Goal: Information Seeking & Learning: Learn about a topic

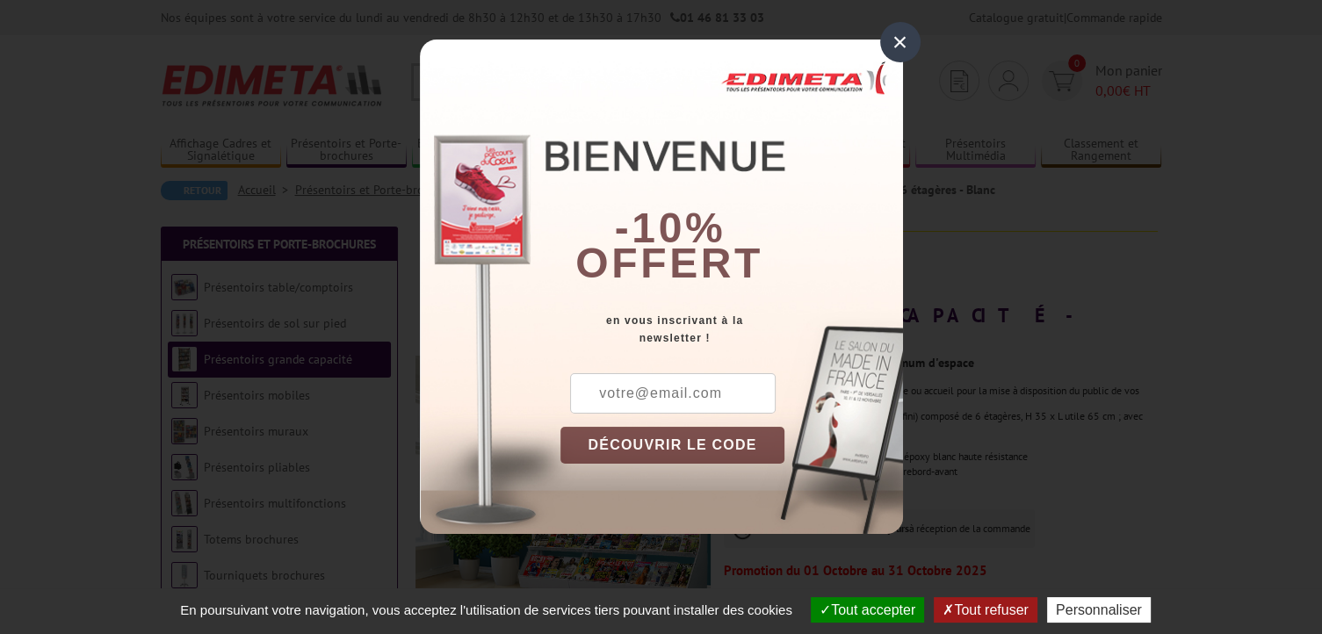
click at [905, 29] on div "×" at bounding box center [900, 42] width 40 height 40
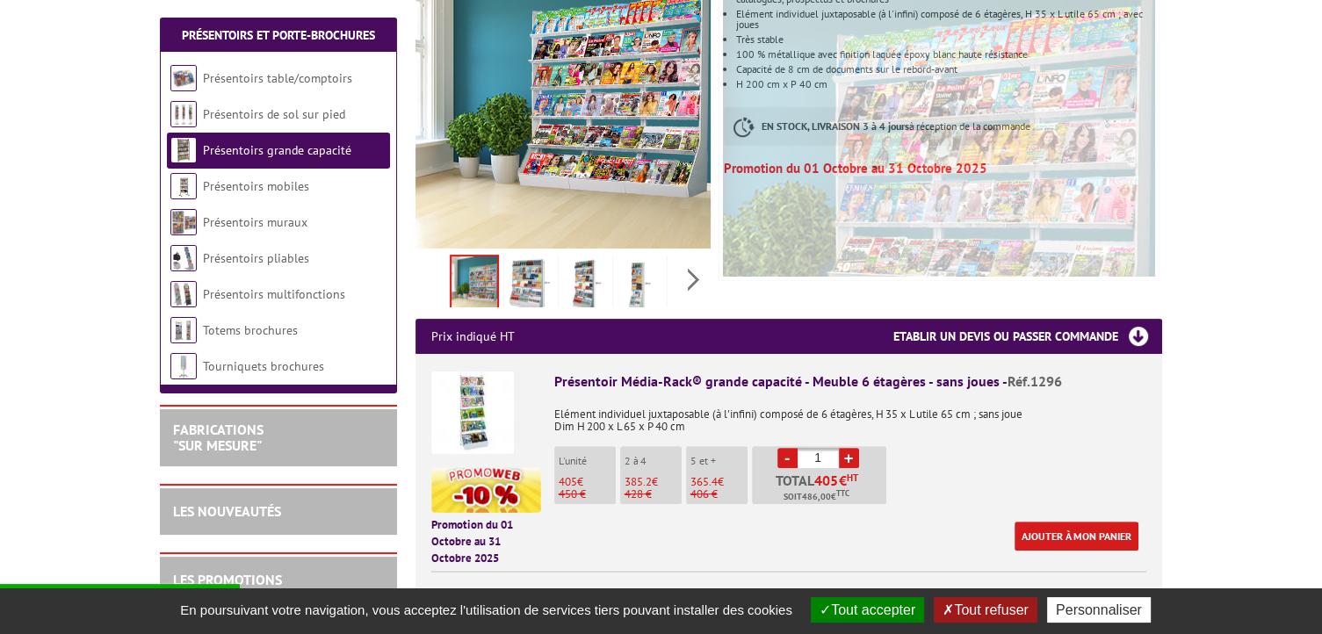
scroll to position [439, 0]
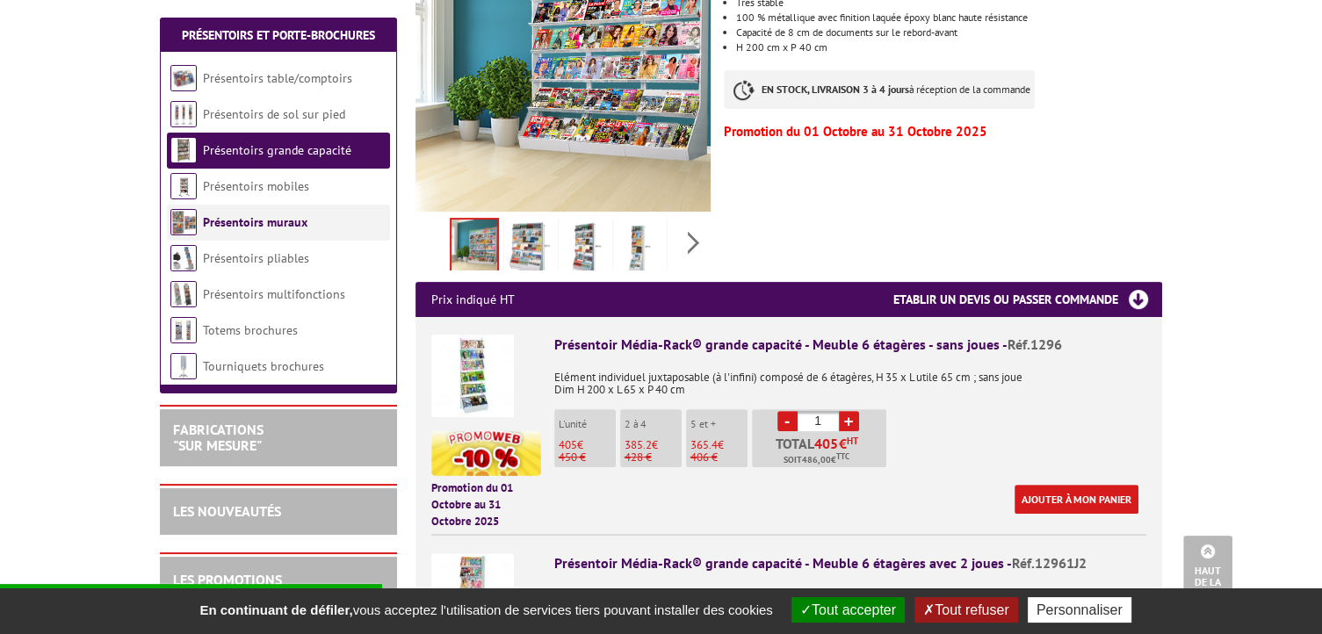
click at [221, 217] on link "Présentoirs muraux" at bounding box center [255, 222] width 105 height 16
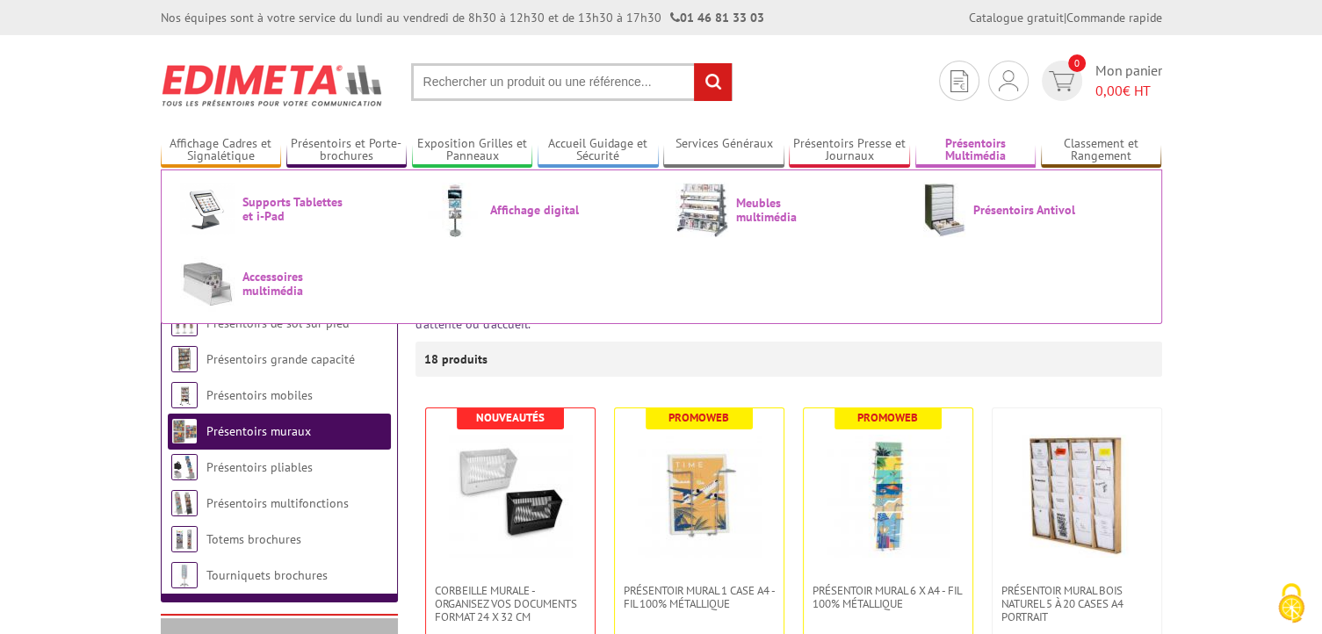
click at [965, 147] on link "Présentoirs Multimédia" at bounding box center [975, 150] width 121 height 29
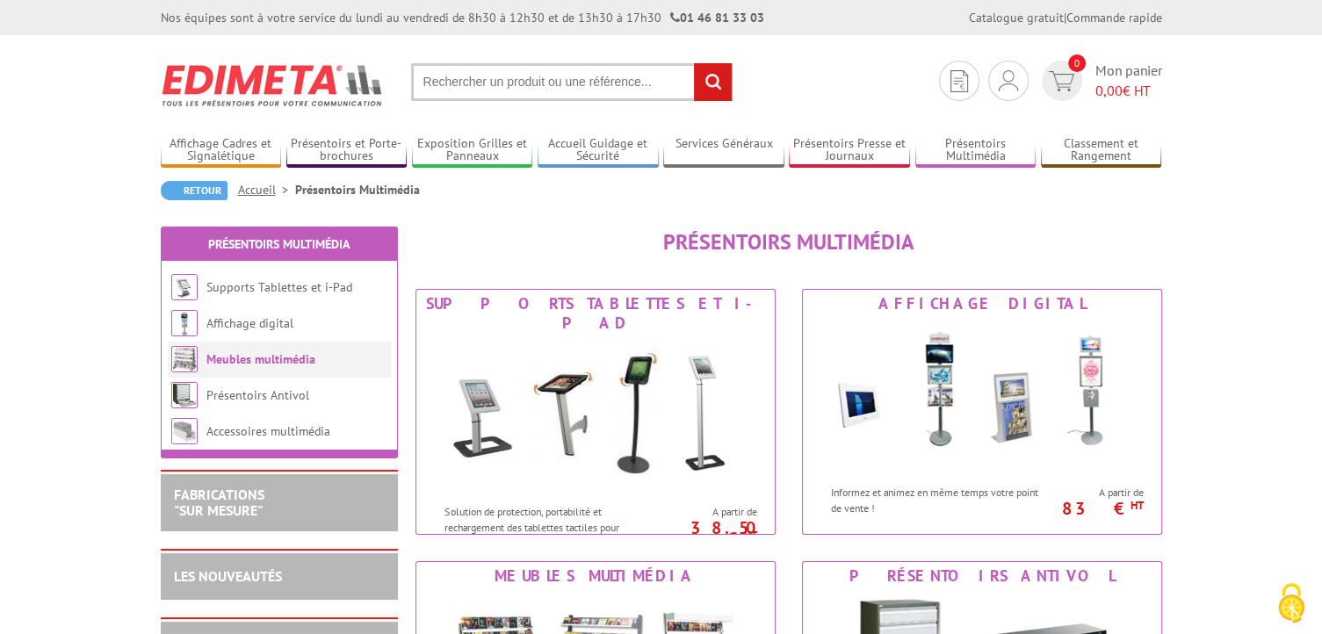
click at [257, 359] on link "Meubles multimédia" at bounding box center [260, 359] width 109 height 16
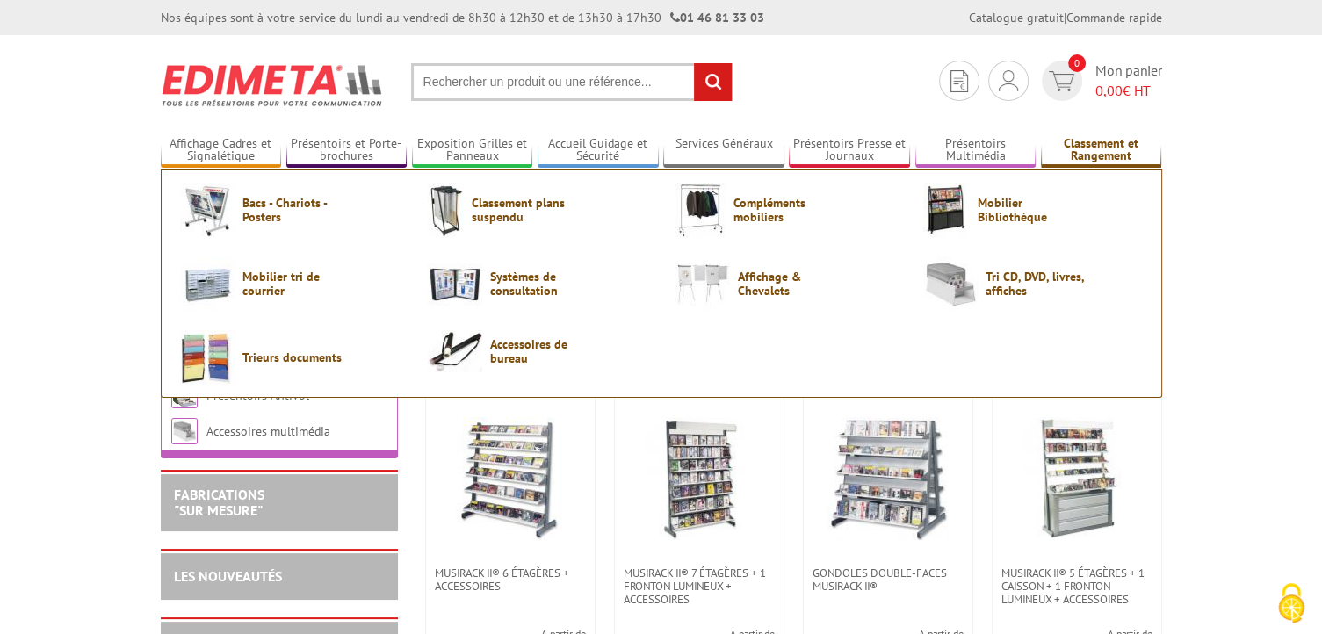
click at [1084, 154] on link "Classement et Rangement" at bounding box center [1101, 150] width 121 height 29
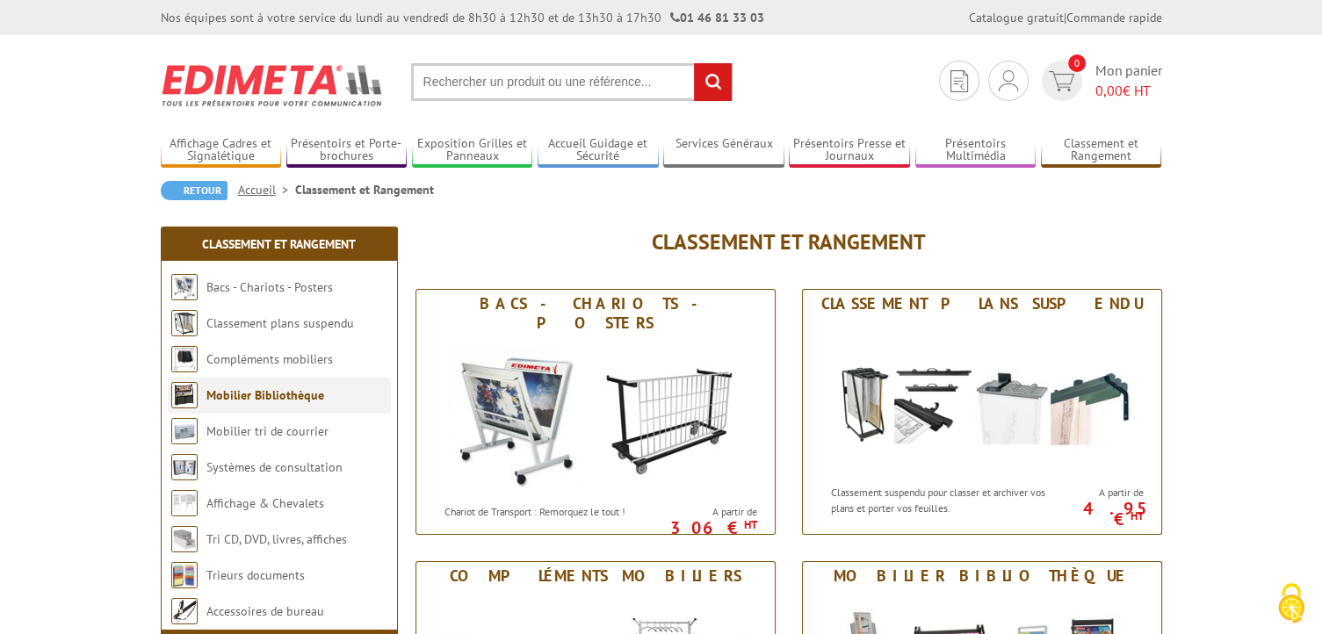
click at [244, 390] on link "Mobilier Bibliothèque" at bounding box center [265, 395] width 118 height 16
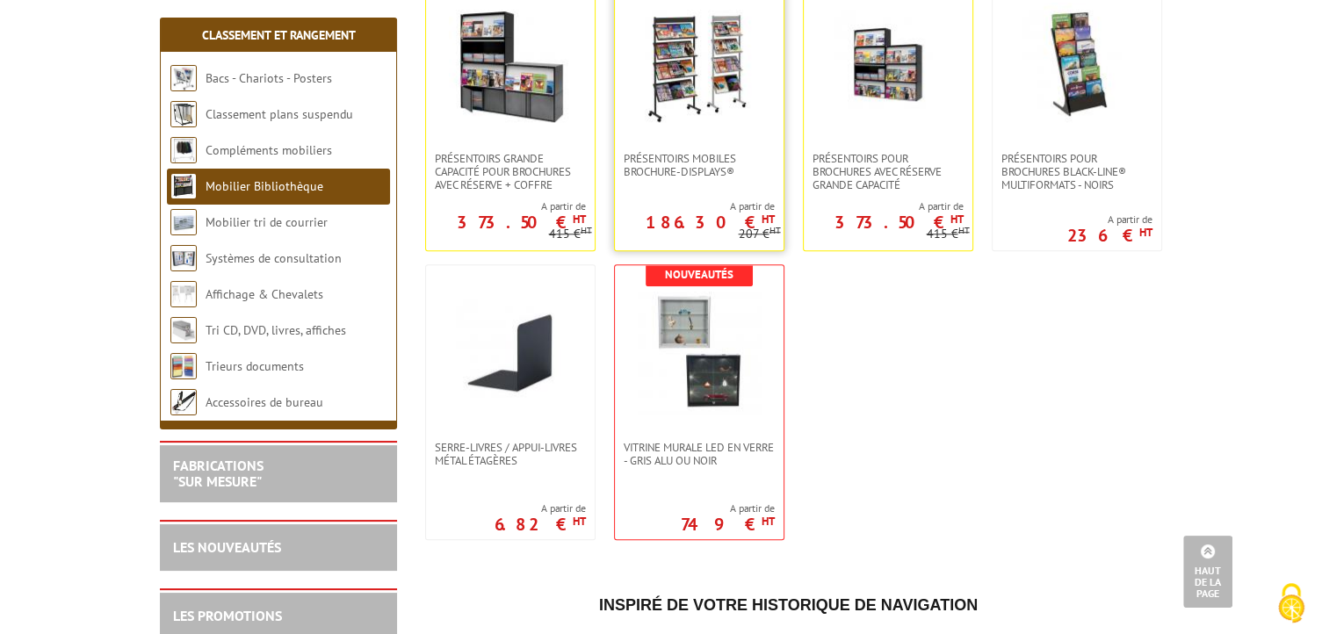
scroll to position [1581, 0]
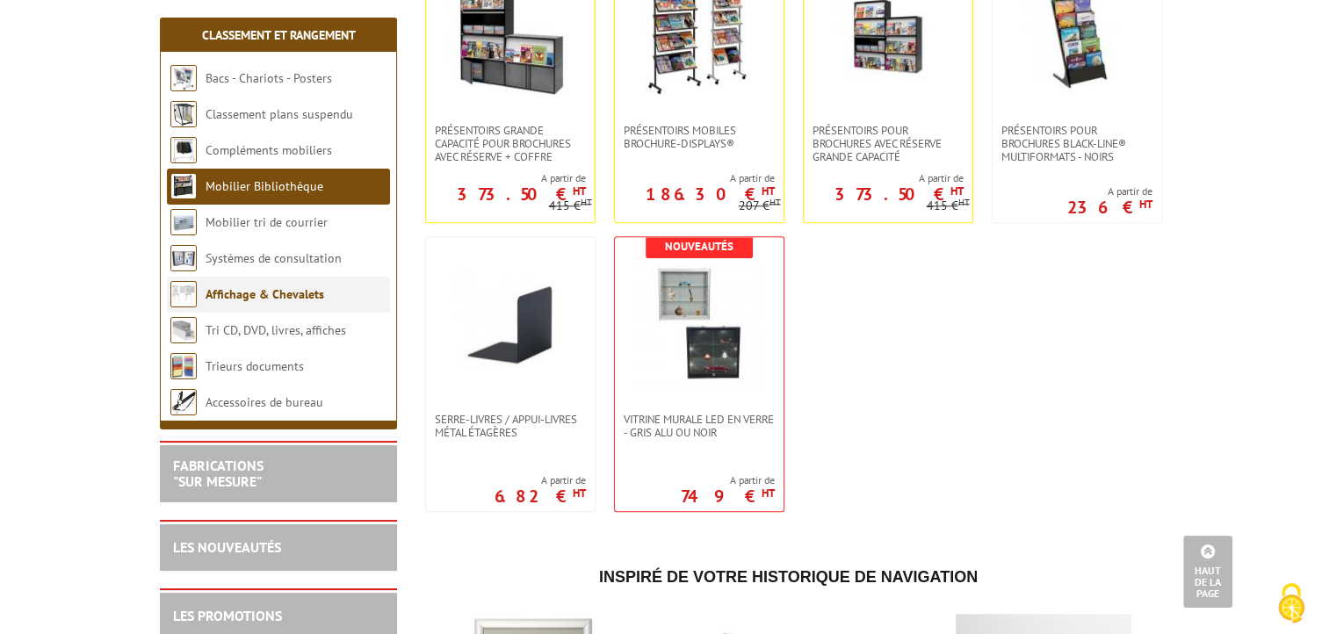
click at [233, 297] on link "Affichage & Chevalets" at bounding box center [265, 294] width 119 height 16
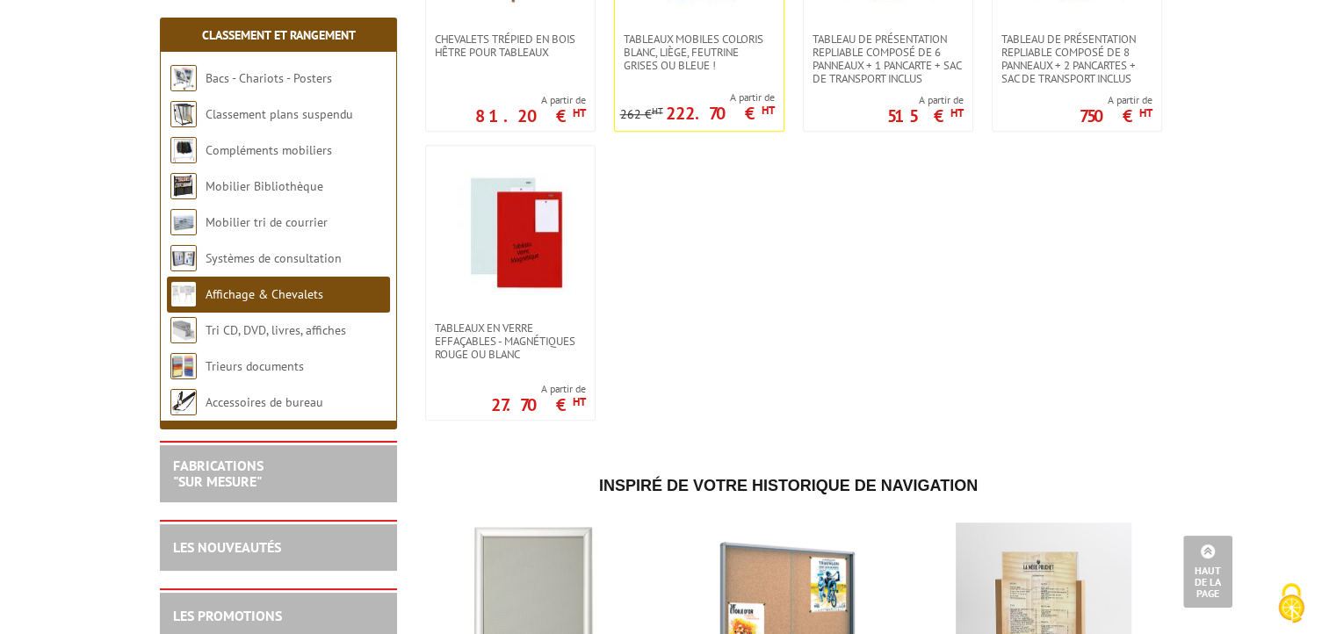
scroll to position [1406, 0]
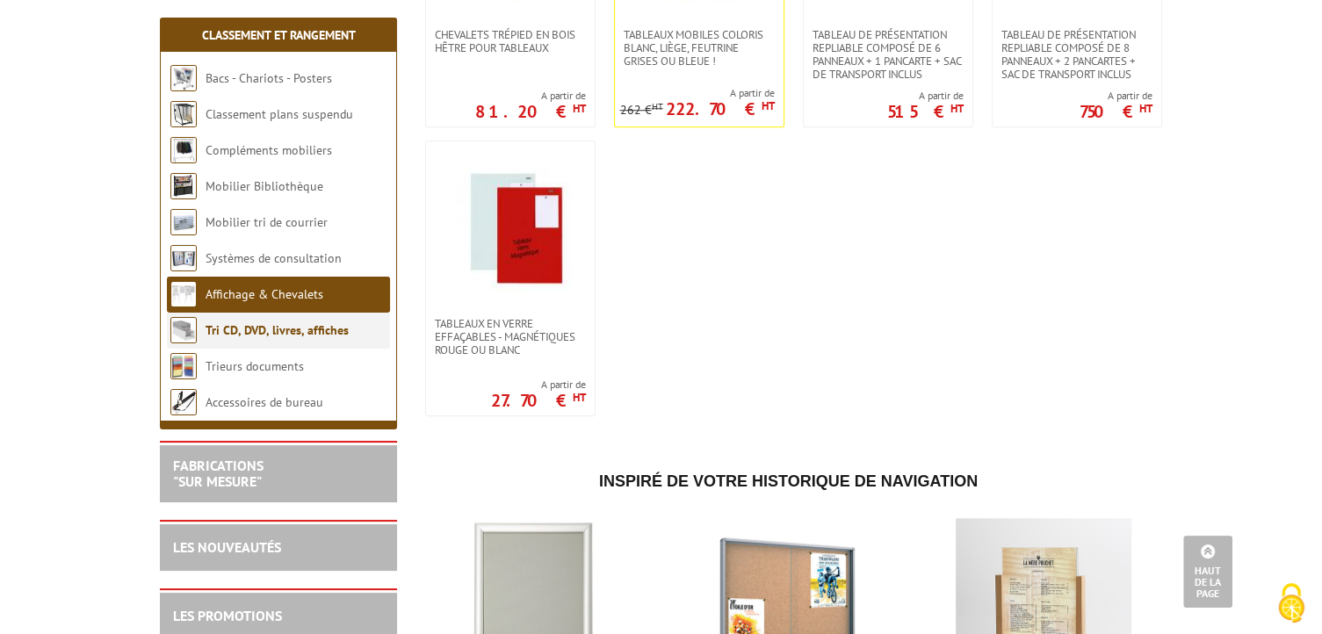
click at [278, 336] on link "Tri CD, DVD, livres, affiches" at bounding box center [277, 330] width 143 height 16
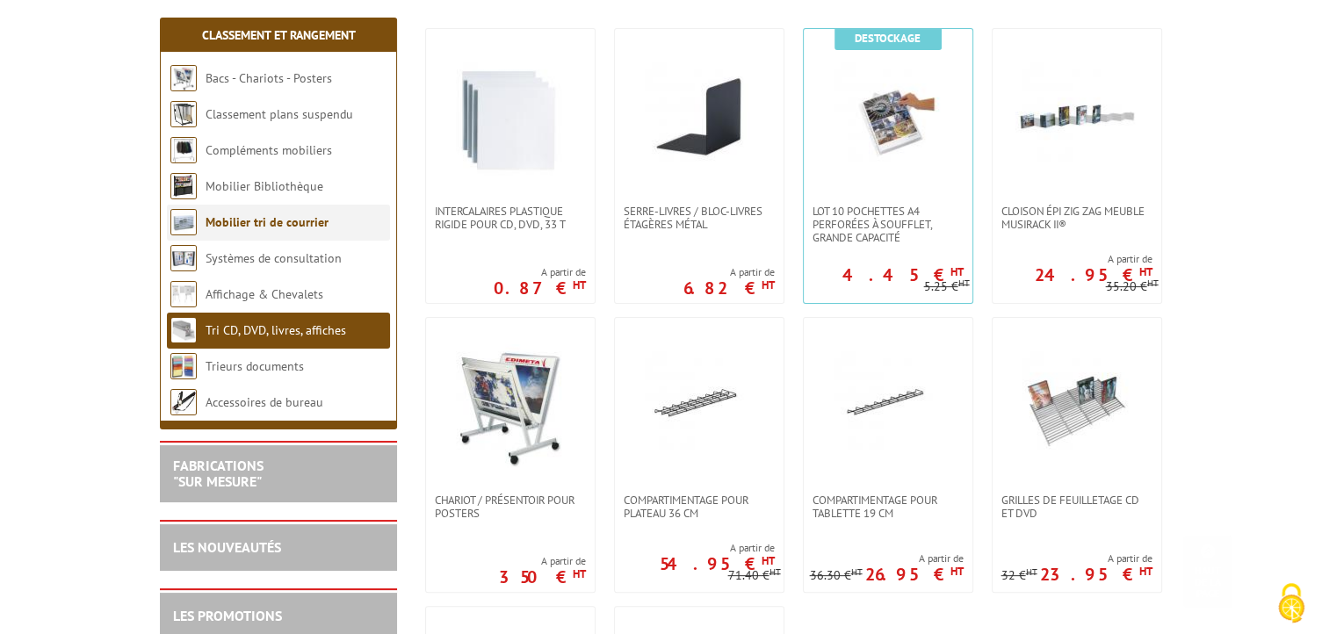
scroll to position [351, 0]
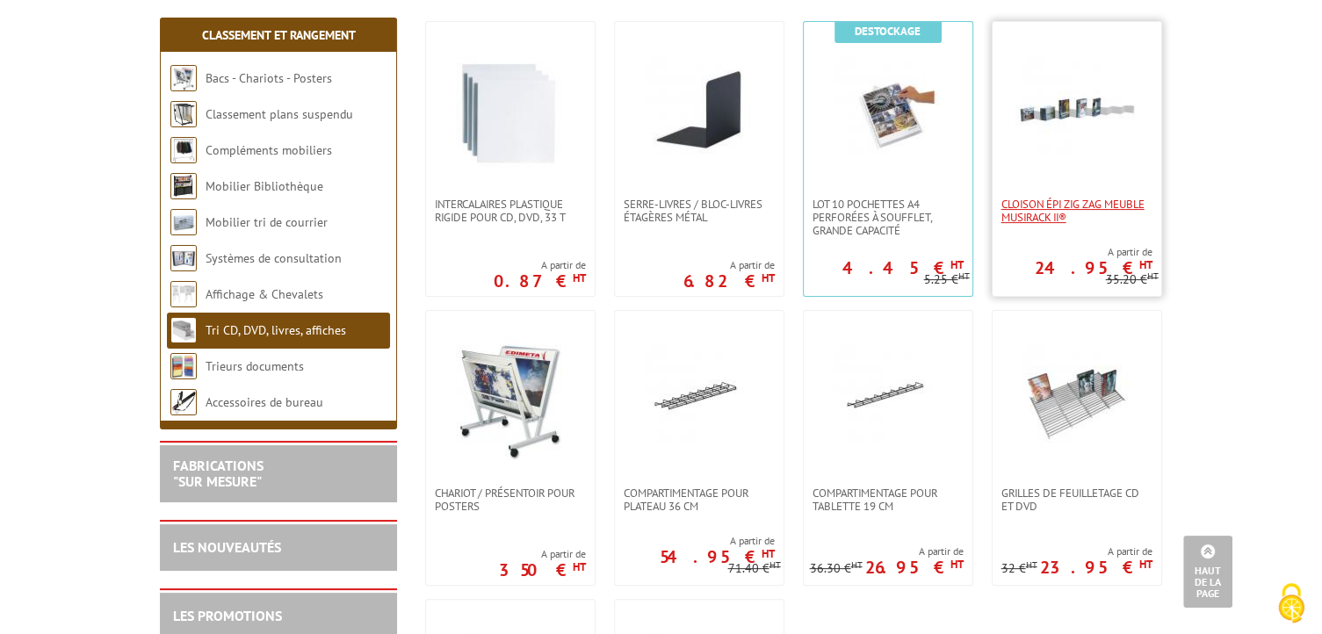
click at [1038, 213] on span "Cloison épi zig zag meuble Musirack II®" at bounding box center [1076, 211] width 151 height 26
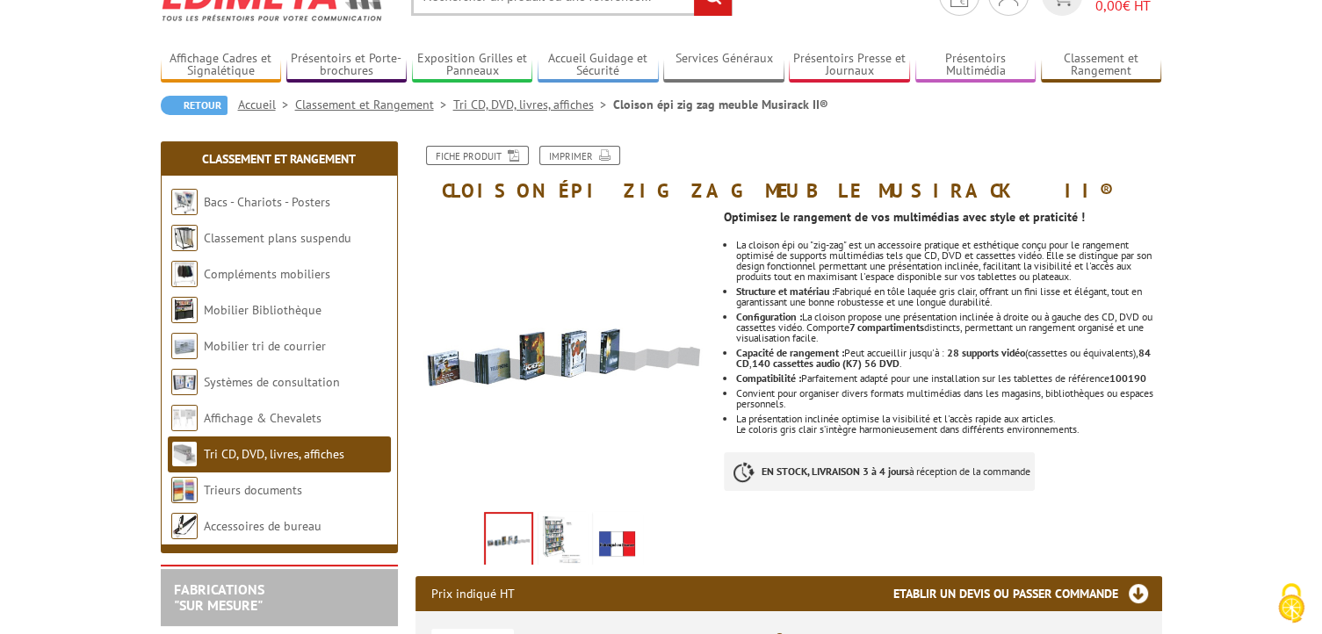
scroll to position [88, 0]
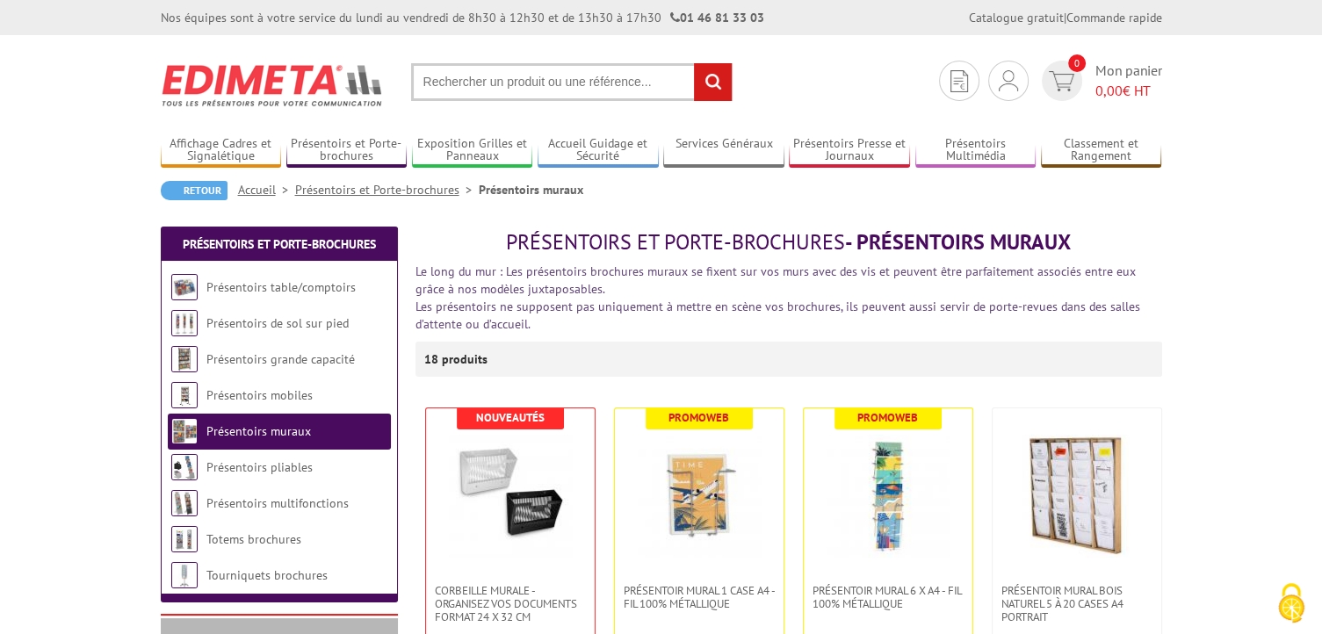
click at [543, 78] on input "text" at bounding box center [572, 82] width 322 height 38
click at [526, 90] on input "text" at bounding box center [572, 82] width 322 height 38
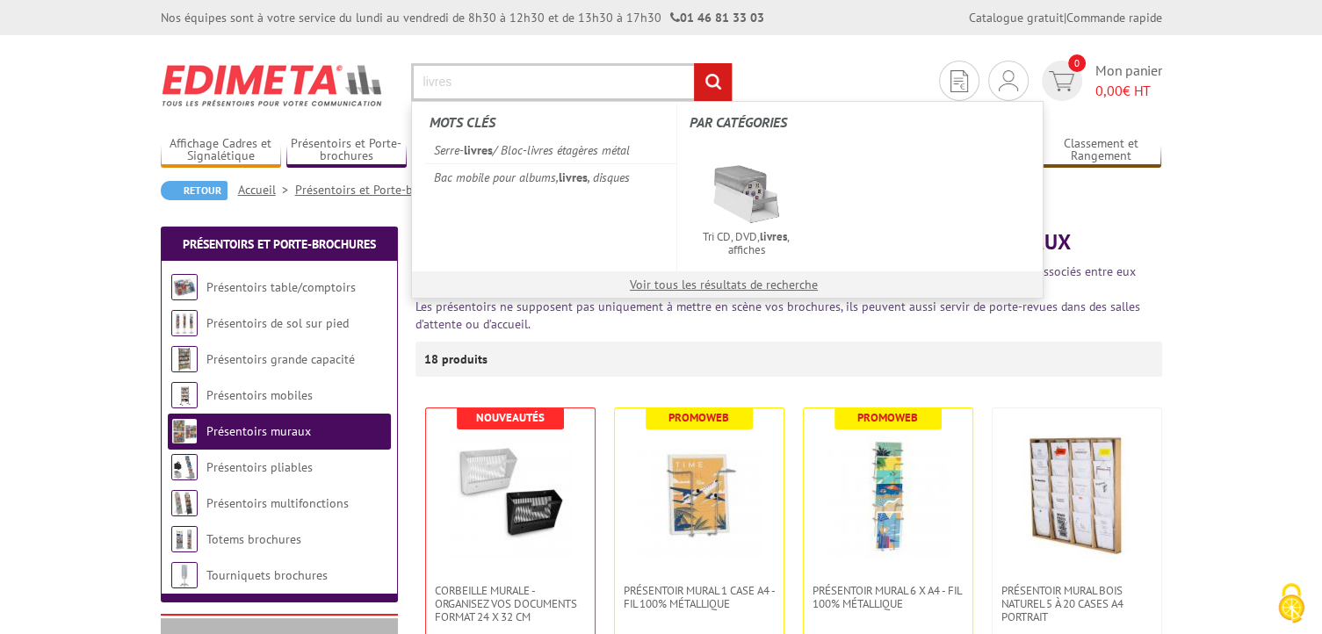
type input "livres"
click at [717, 74] on input "rechercher" at bounding box center [713, 82] width 38 height 38
